Goal: Task Accomplishment & Management: Complete application form

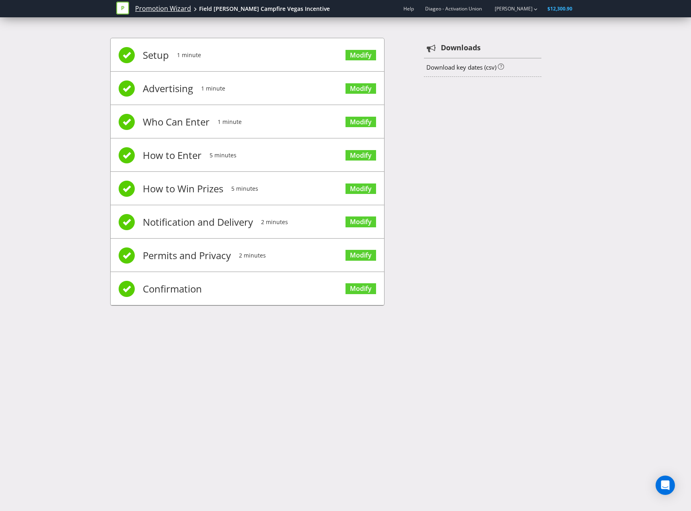
click at [175, 7] on link "Promotion Wizard" at bounding box center [163, 8] width 56 height 9
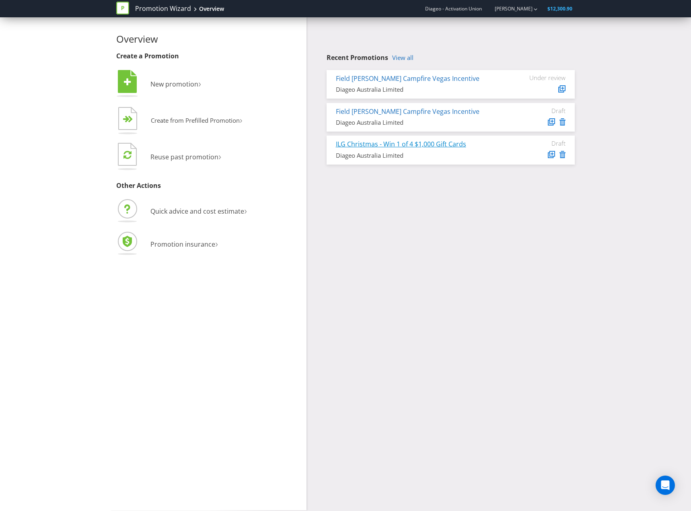
click at [418, 145] on link "ILG Christmas - Win 1 of 4 $1,000 Gift Cards" at bounding box center [401, 144] width 130 height 9
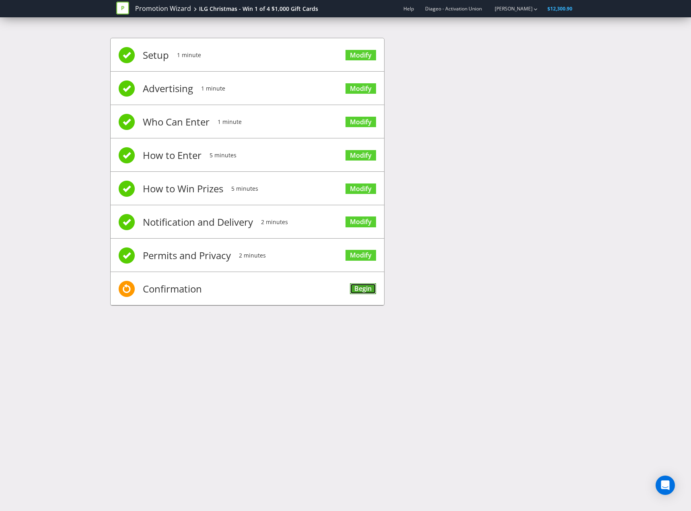
click at [356, 284] on link "Begin" at bounding box center [363, 288] width 26 height 11
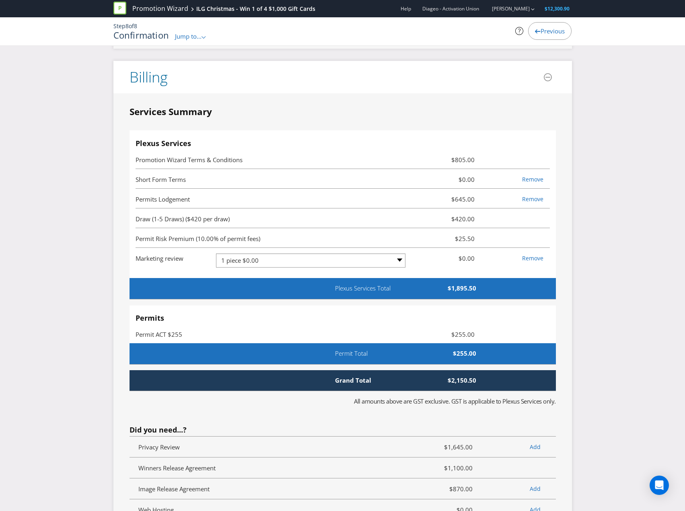
scroll to position [2132, 0]
